Goal: Information Seeking & Learning: Learn about a topic

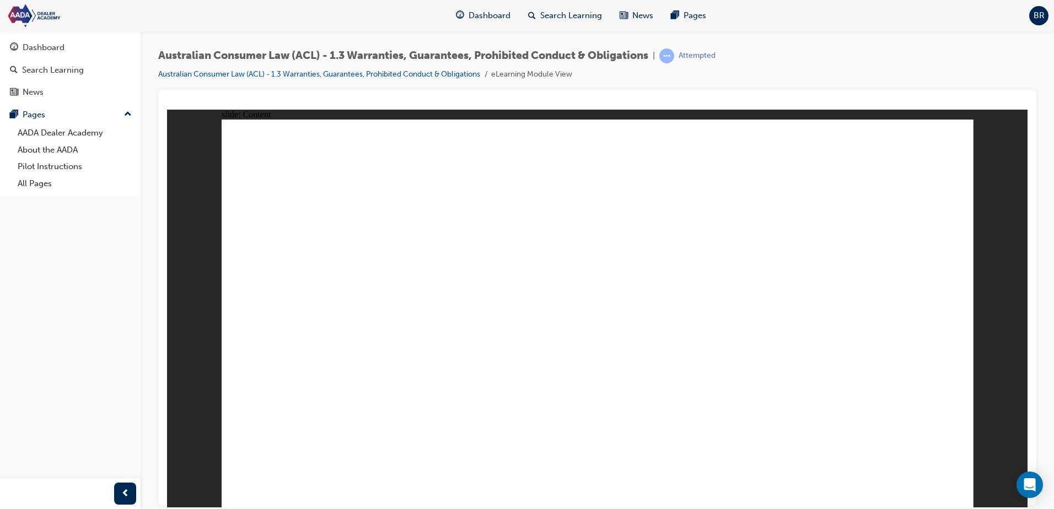
drag, startPoint x: 596, startPoint y: 347, endPoint x: 602, endPoint y: 347, distance: 6.1
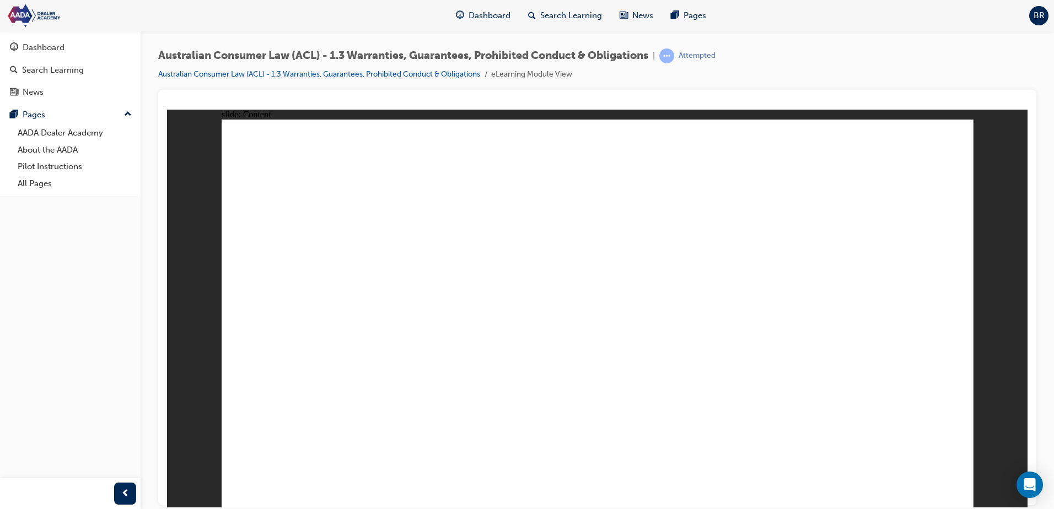
drag, startPoint x: 816, startPoint y: 245, endPoint x: 504, endPoint y: 414, distance: 354.6
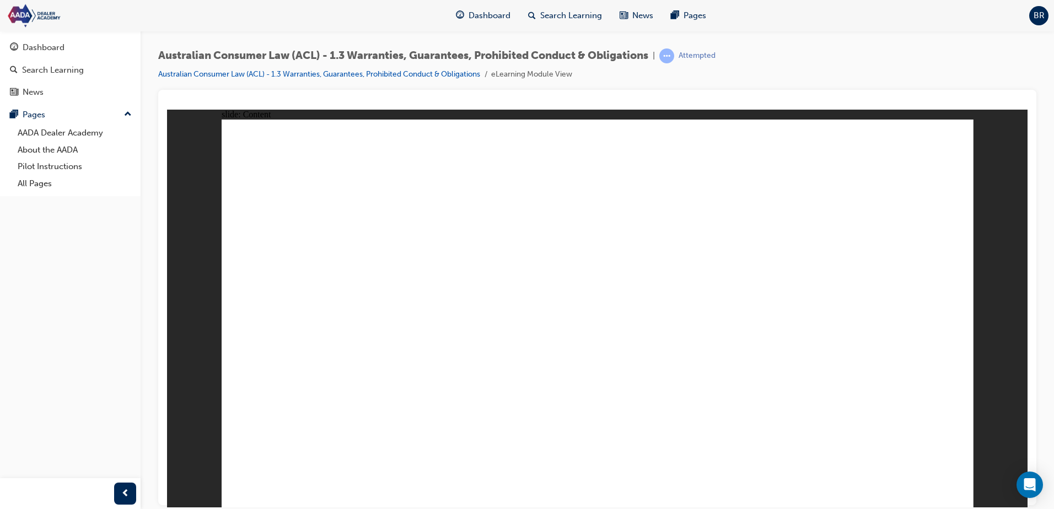
drag, startPoint x: 558, startPoint y: 328, endPoint x: 562, endPoint y: 323, distance: 5.9
